Goal: Find specific page/section: Locate item on page

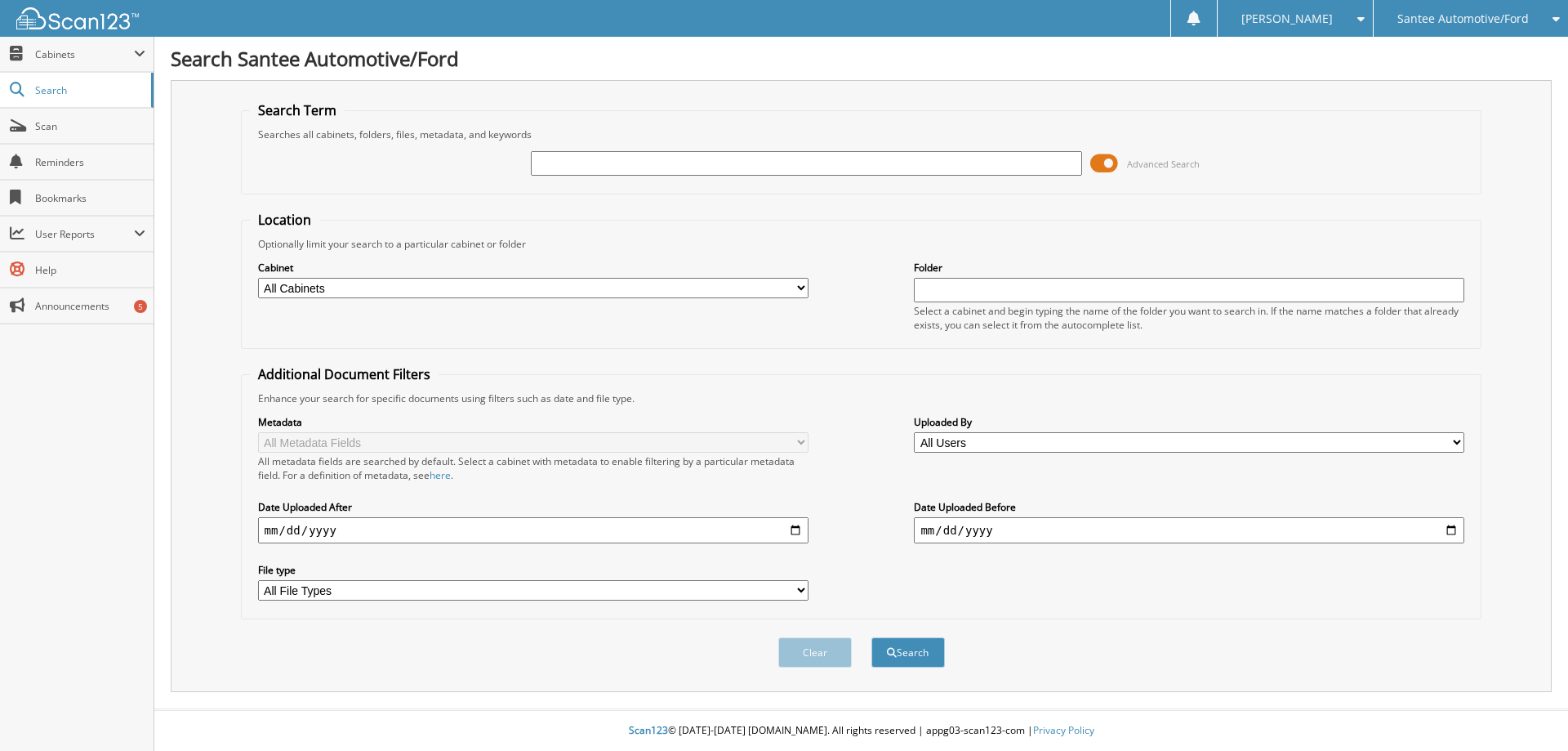
click at [557, 162] on input "text" at bounding box center [806, 162] width 551 height 24
type input "9112690"
click at [871, 637] on button "Search" at bounding box center [908, 652] width 74 height 31
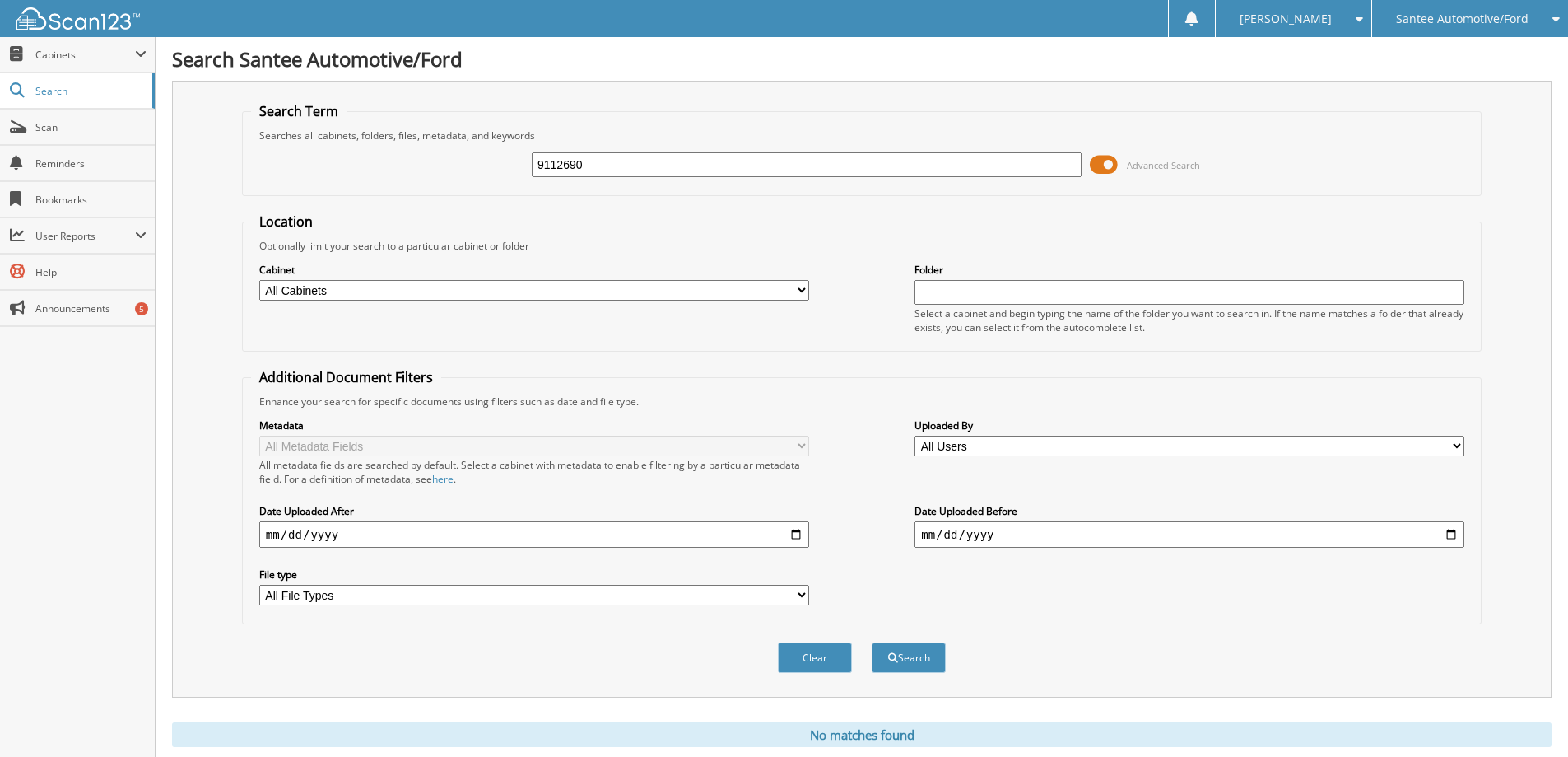
drag, startPoint x: 621, startPoint y: 165, endPoint x: 319, endPoint y: 244, distance: 312.2
click at [321, 243] on form "Search Term Searches all cabinets, folders, files, metadata, and keywords 91126…" at bounding box center [862, 396] width 1240 height 589
type input "911260"
click at [872, 642] on button "Search" at bounding box center [909, 658] width 74 height 31
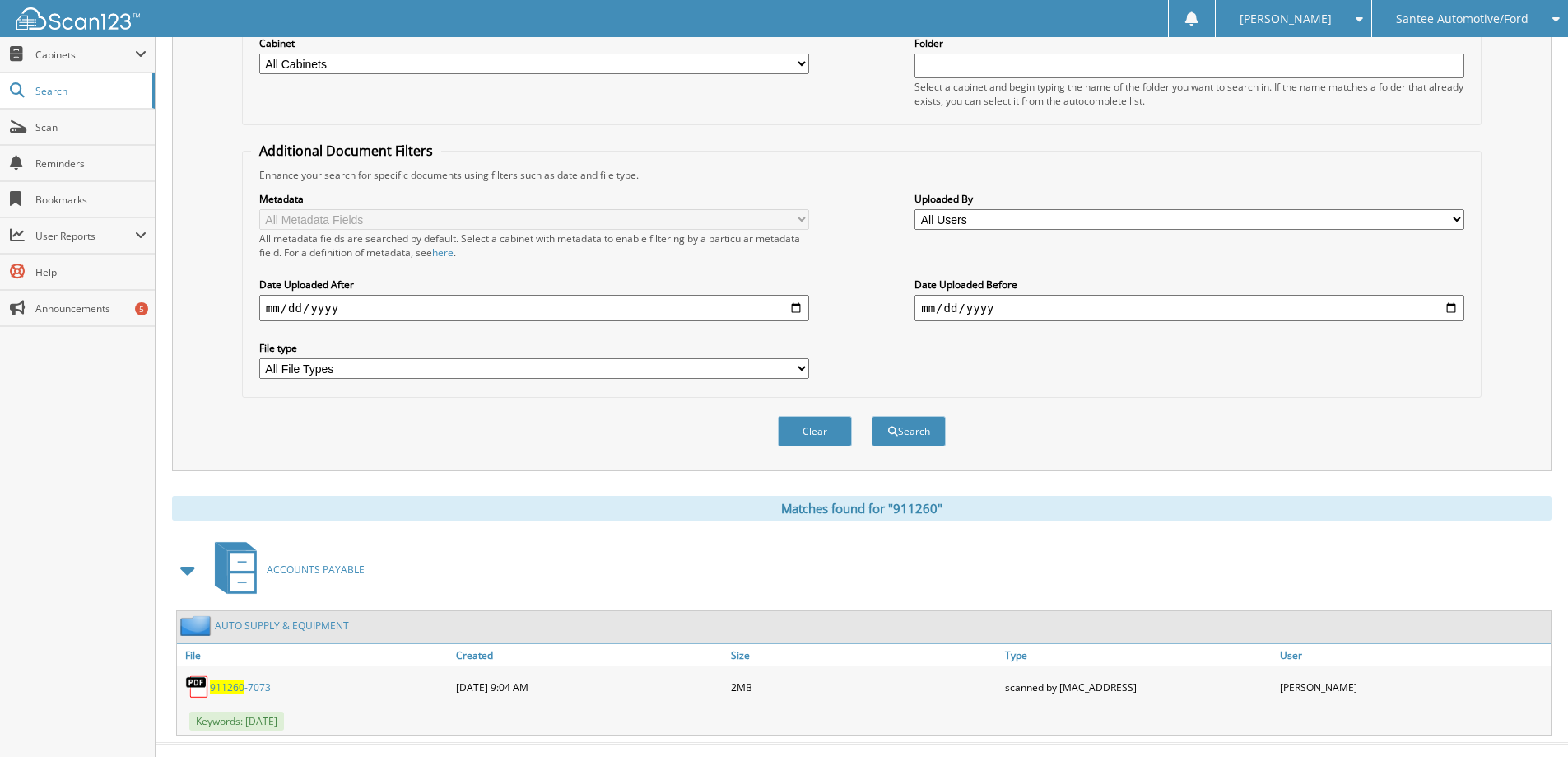
scroll to position [255, 0]
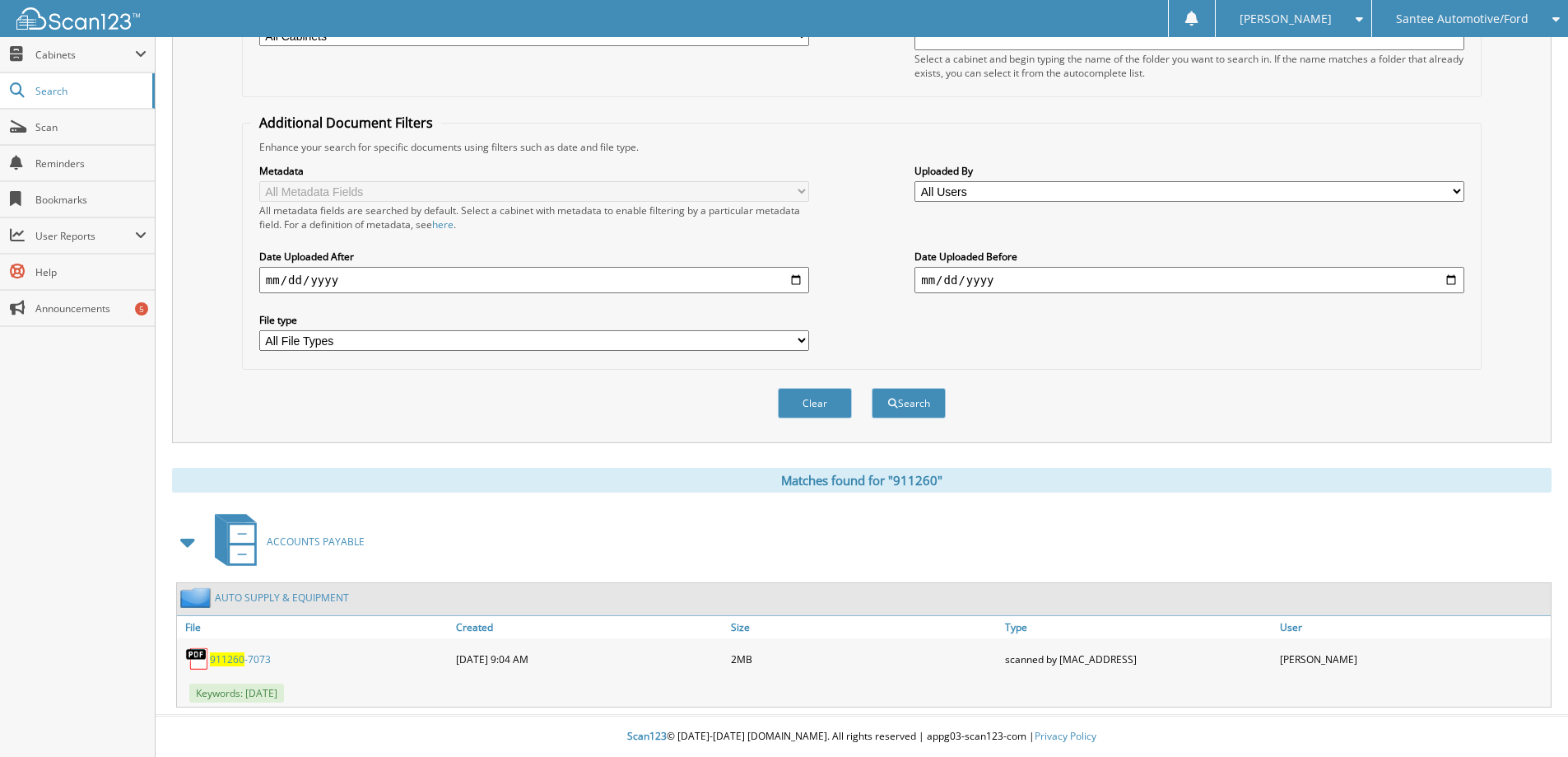
click at [244, 658] on link "911260 -7073" at bounding box center [240, 658] width 61 height 14
